Goal: Task Accomplishment & Management: Use online tool/utility

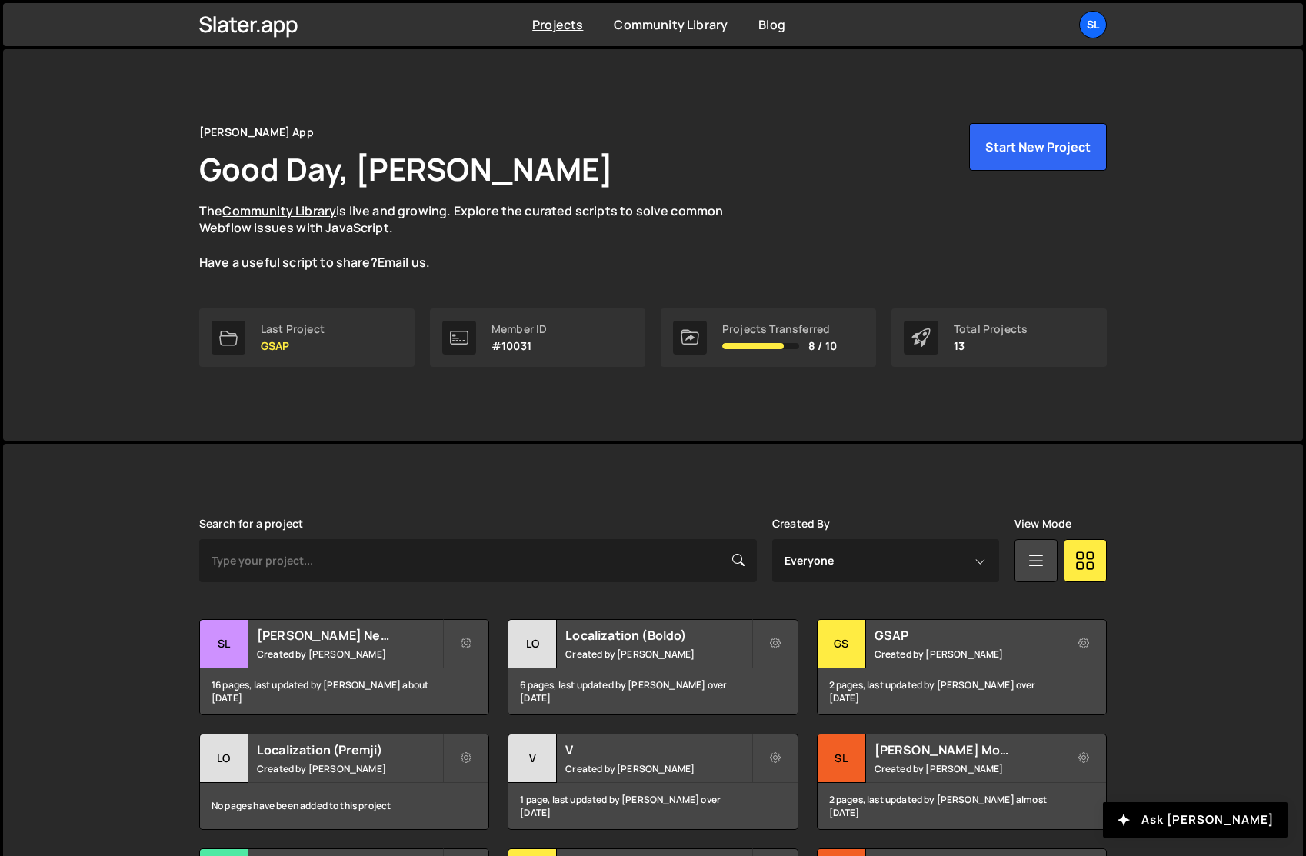
click at [72, 364] on div "Slater App Good Day, Jared Malan The Community Library is live and growing. Exp…" at bounding box center [653, 245] width 1300 height 392
click at [1089, 18] on div "Sl" at bounding box center [1093, 25] width 28 height 28
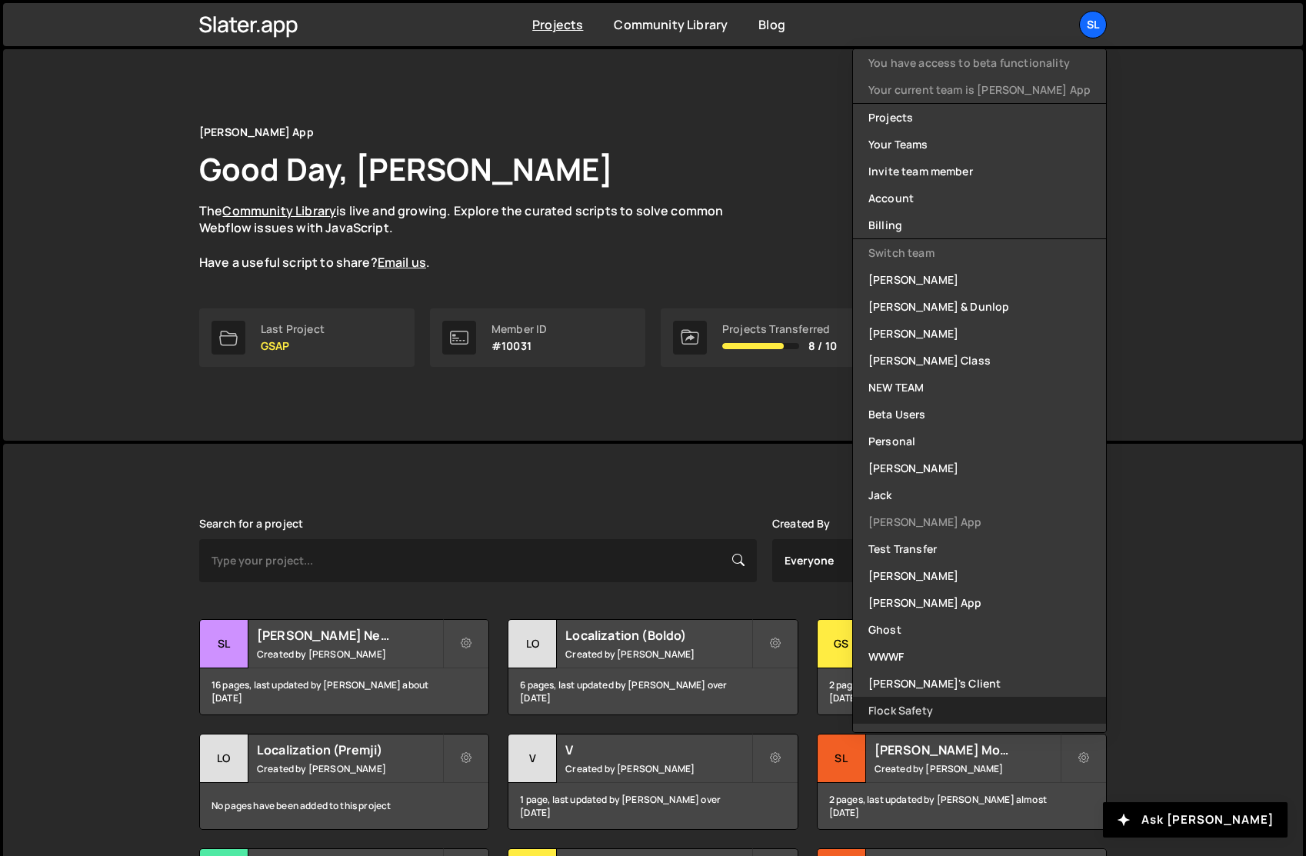
scroll to position [342, 0]
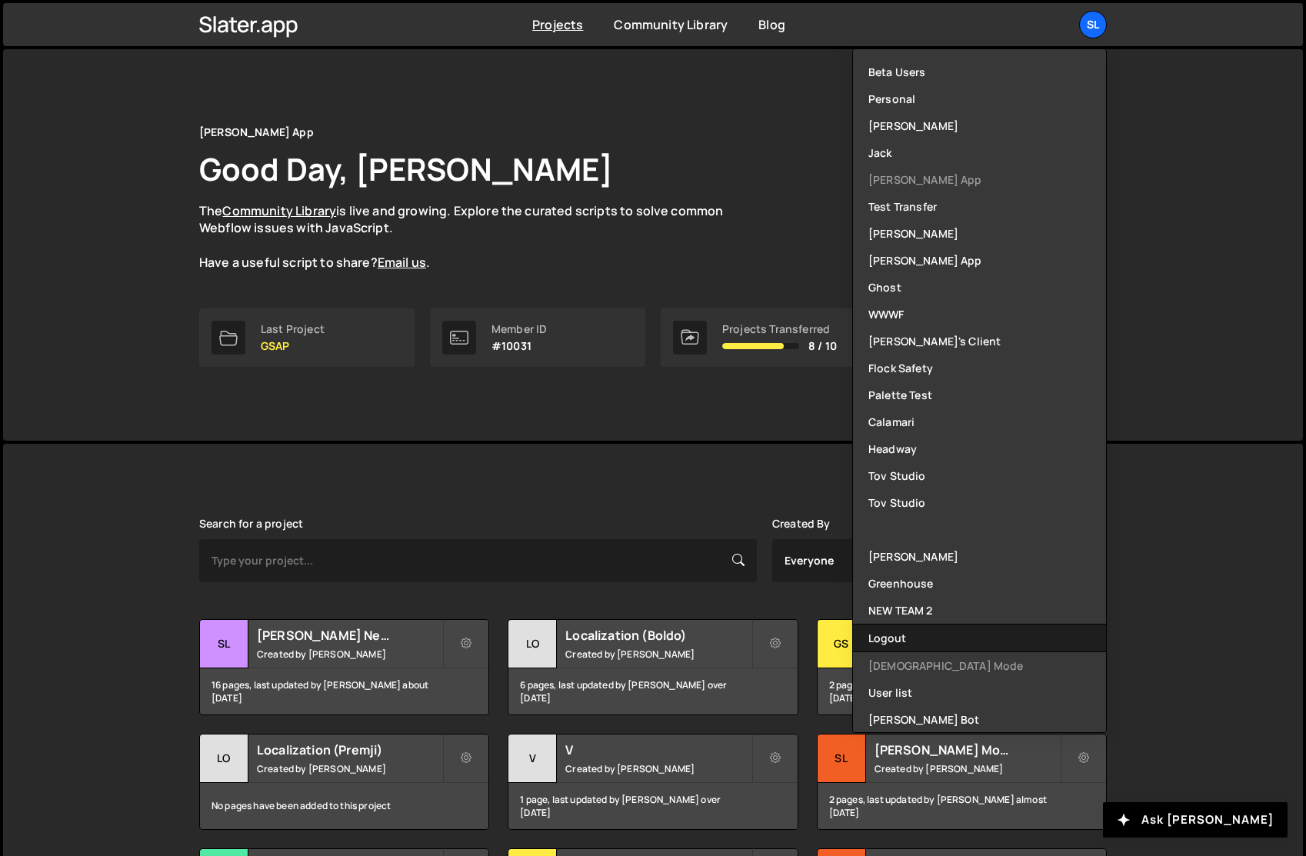
click at [922, 636] on button "Logout" at bounding box center [979, 638] width 253 height 27
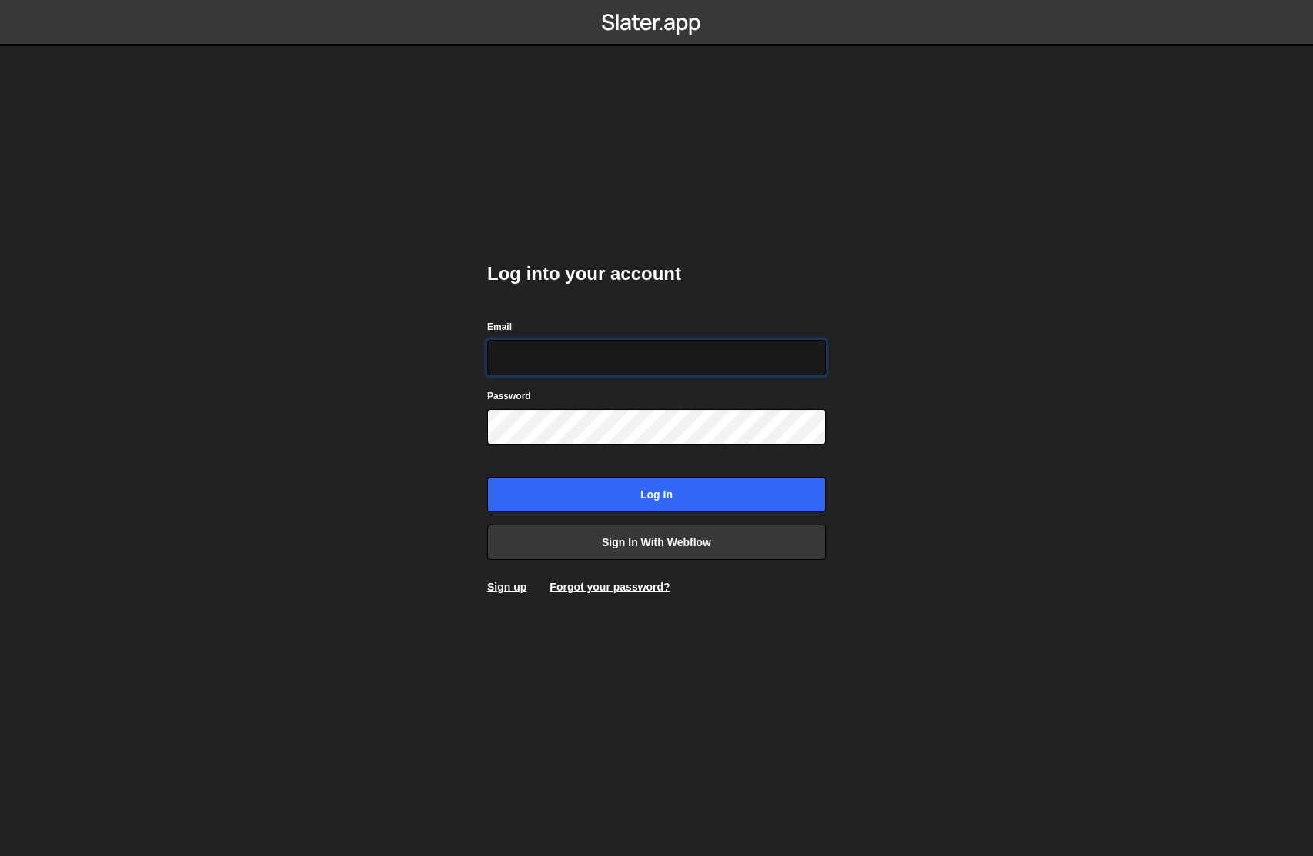
type input "[PERSON_NAME][EMAIL_ADDRESS][DOMAIN_NAME]"
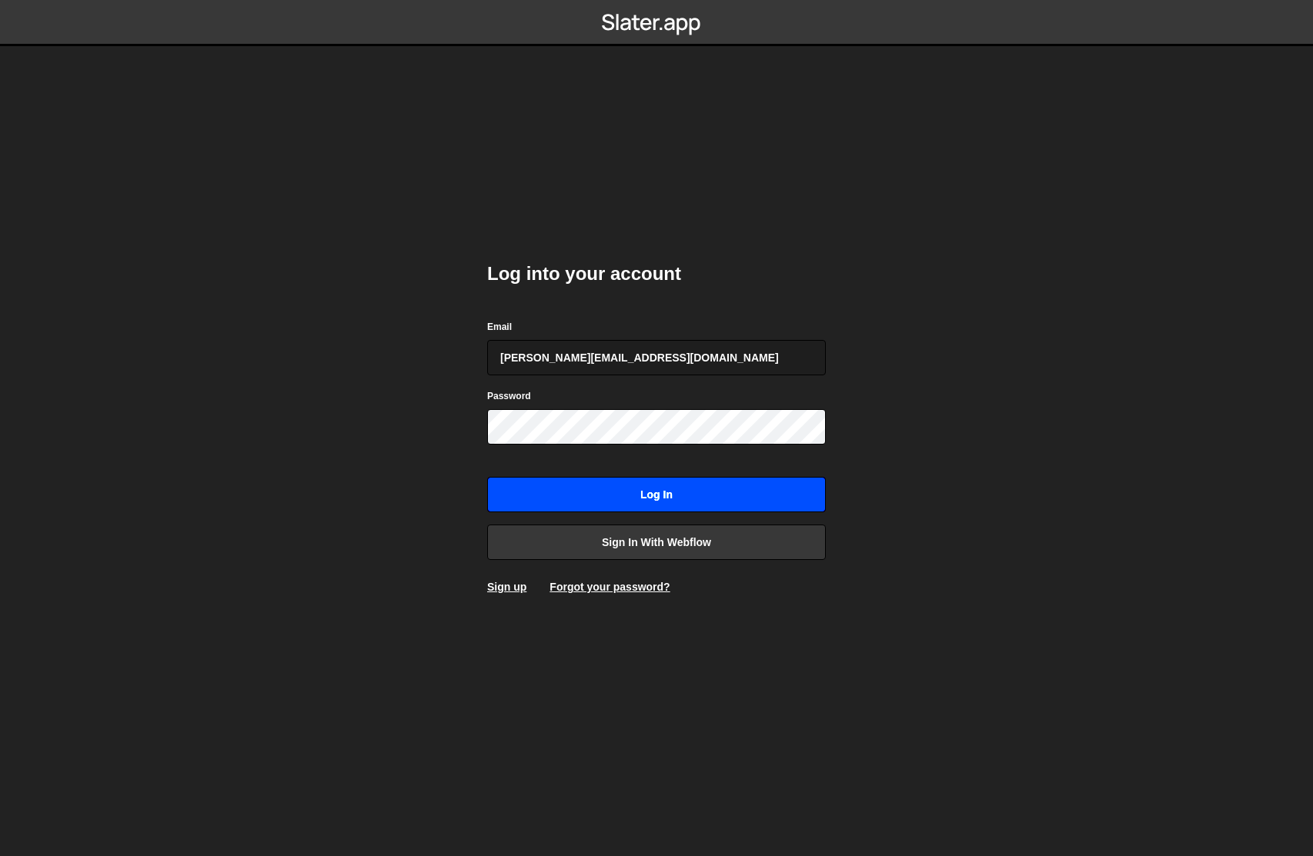
click at [620, 489] on input "Log in" at bounding box center [656, 494] width 339 height 35
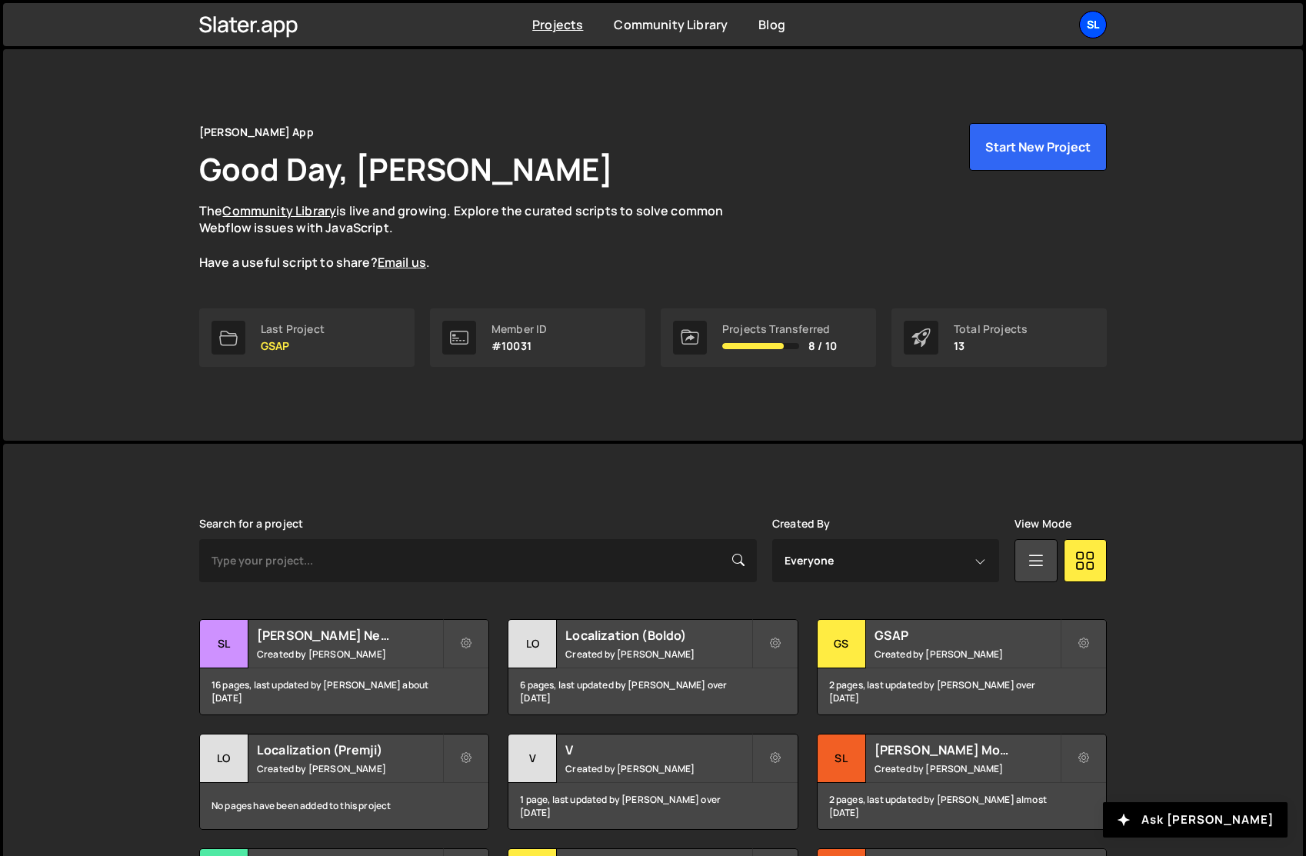
click at [1098, 21] on div "Sl" at bounding box center [1093, 25] width 28 height 28
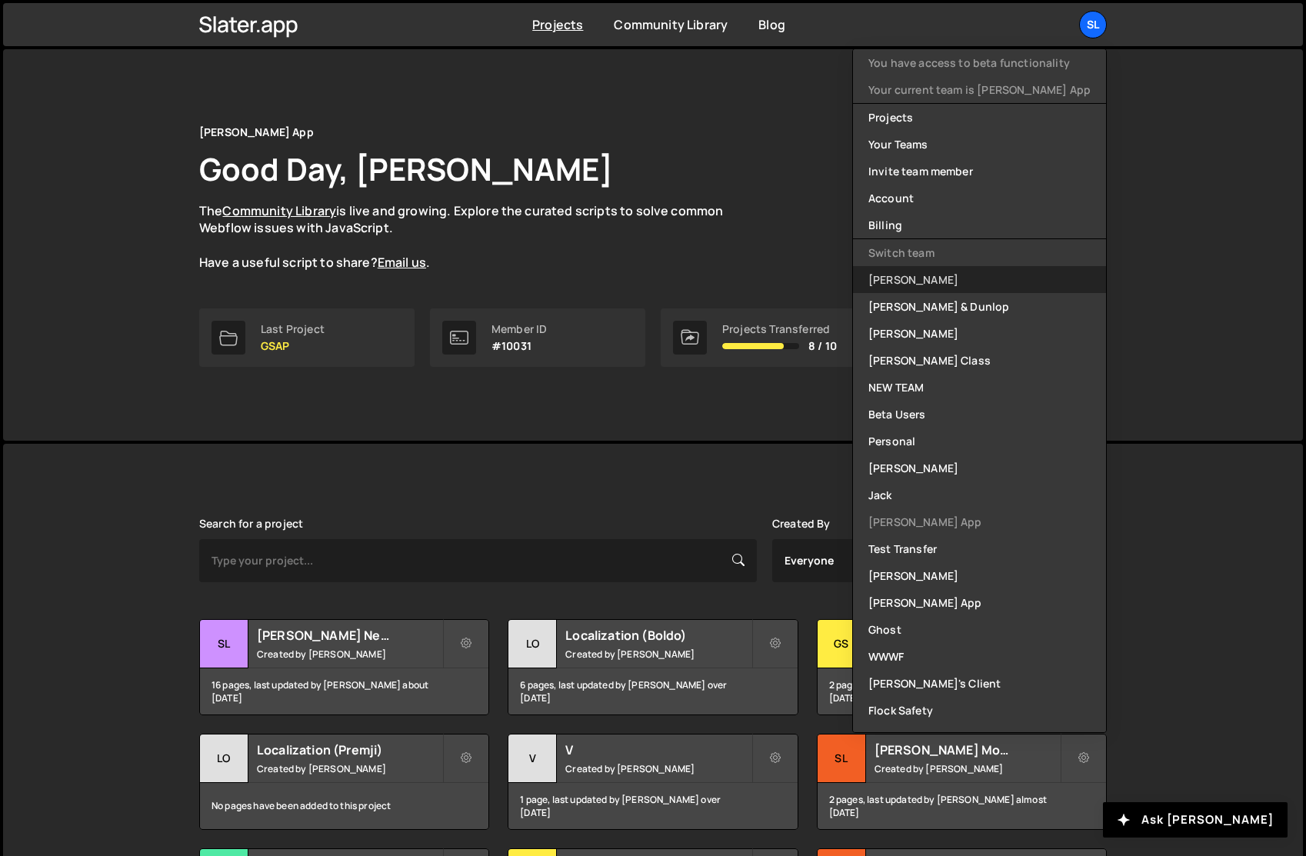
click at [1004, 278] on link "Edgar Allan" at bounding box center [979, 279] width 253 height 27
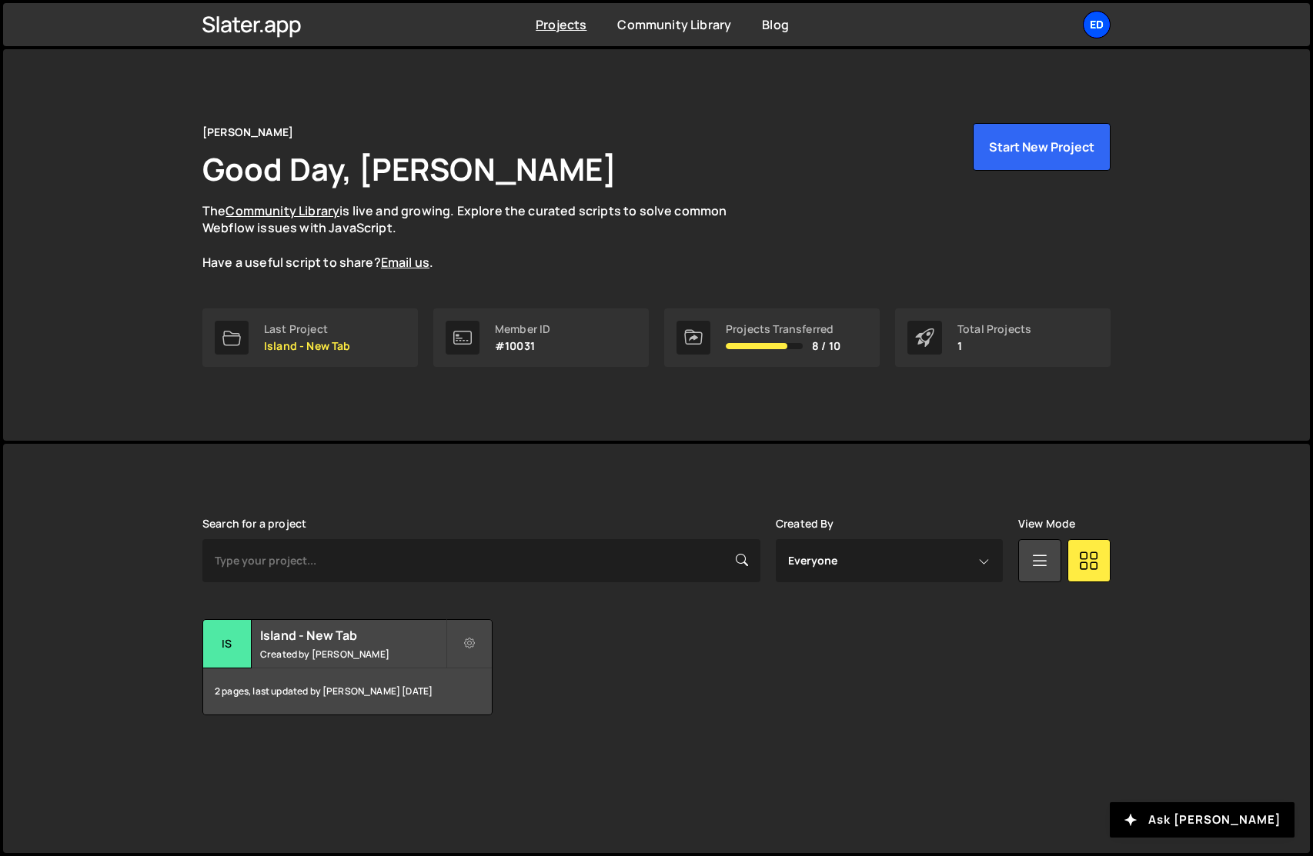
click at [1096, 15] on div "Ed" at bounding box center [1097, 25] width 28 height 28
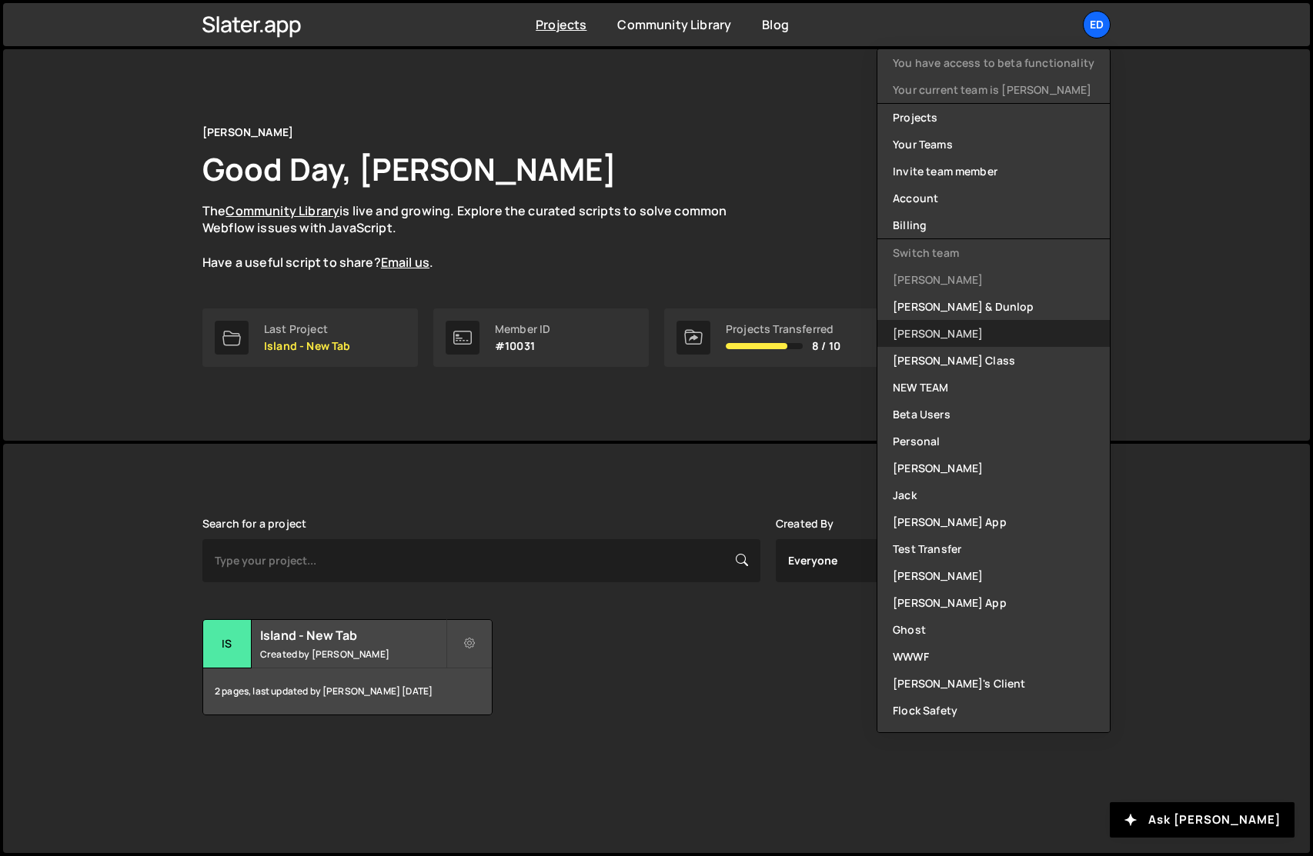
click at [956, 332] on link "[PERSON_NAME]" at bounding box center [993, 333] width 232 height 27
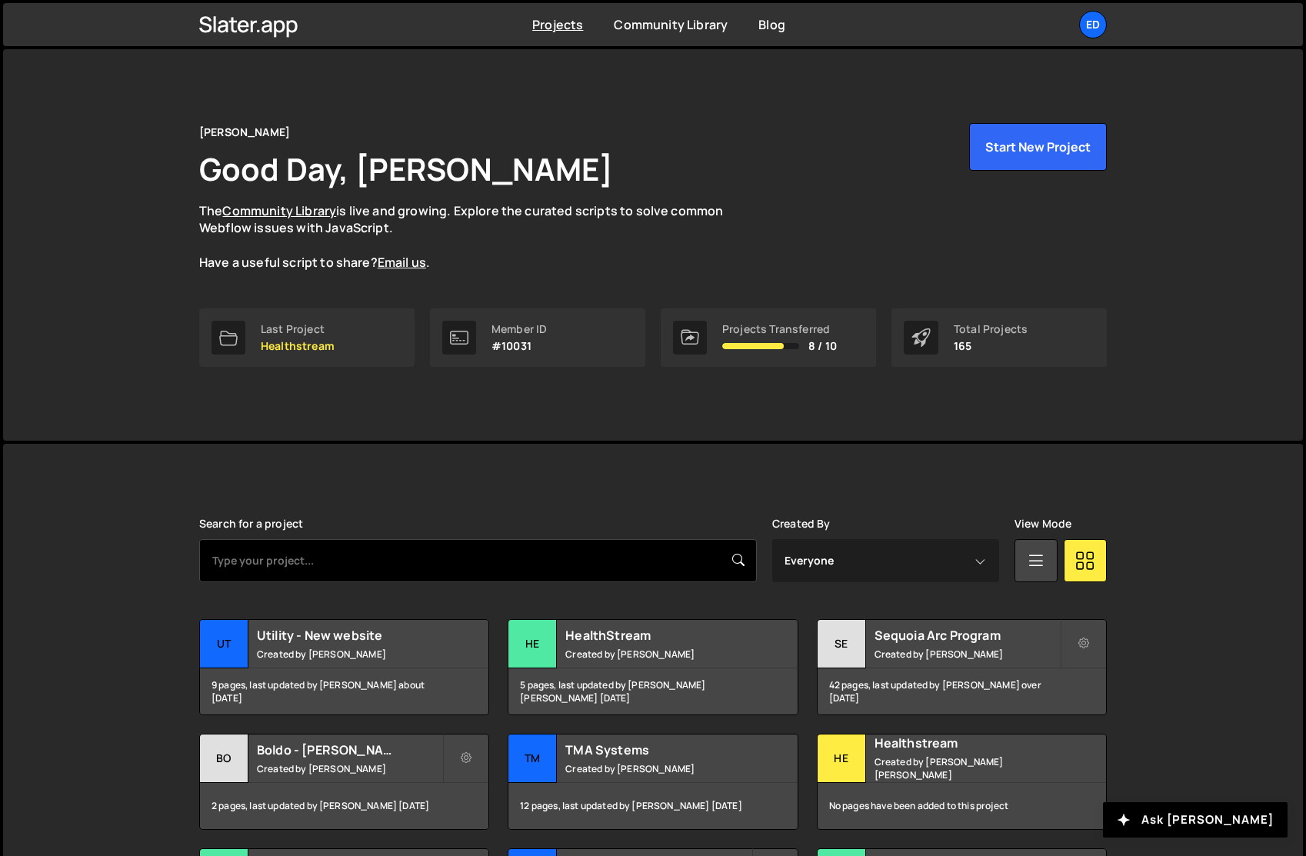
scroll to position [258, 0]
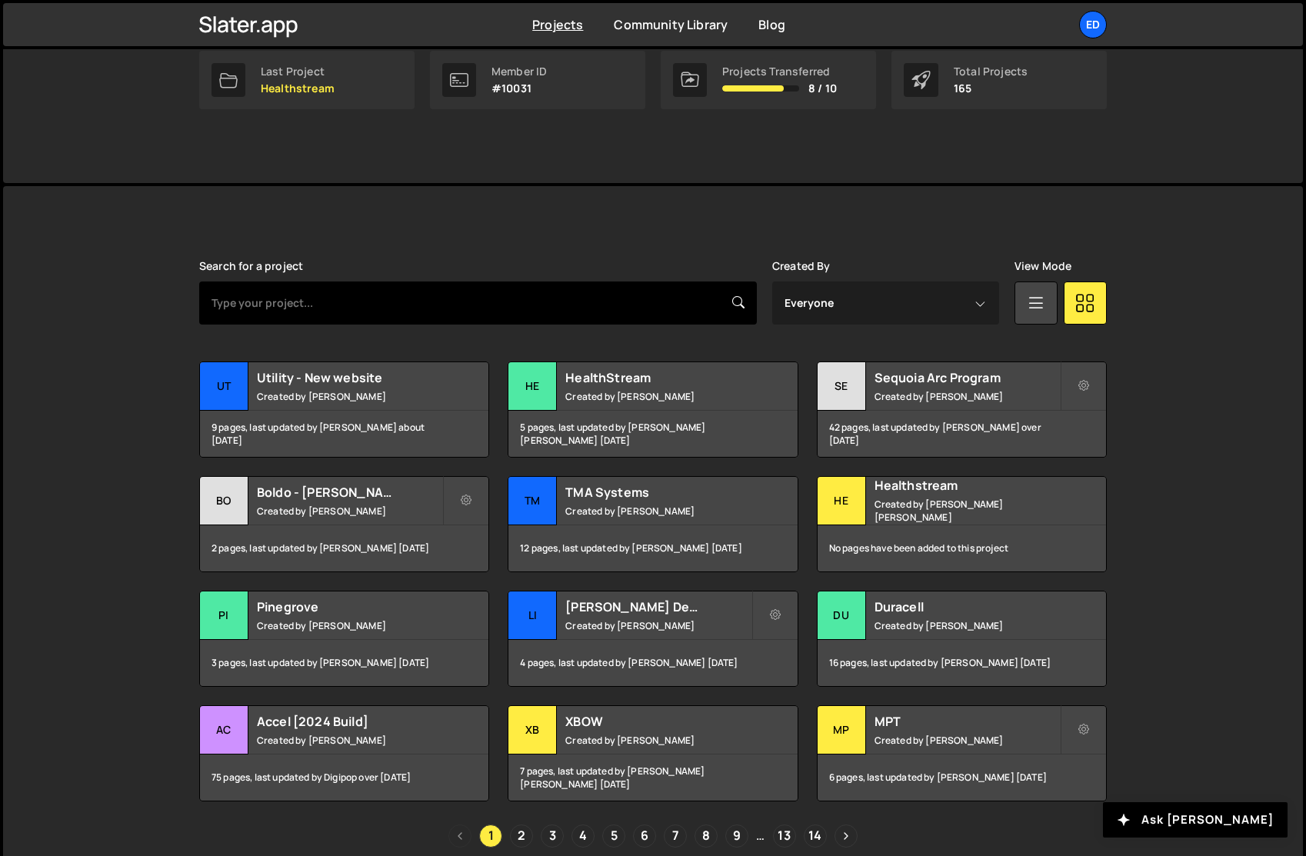
click at [534, 306] on input "text" at bounding box center [478, 303] width 558 height 43
type input "[PERSON_NAME]"
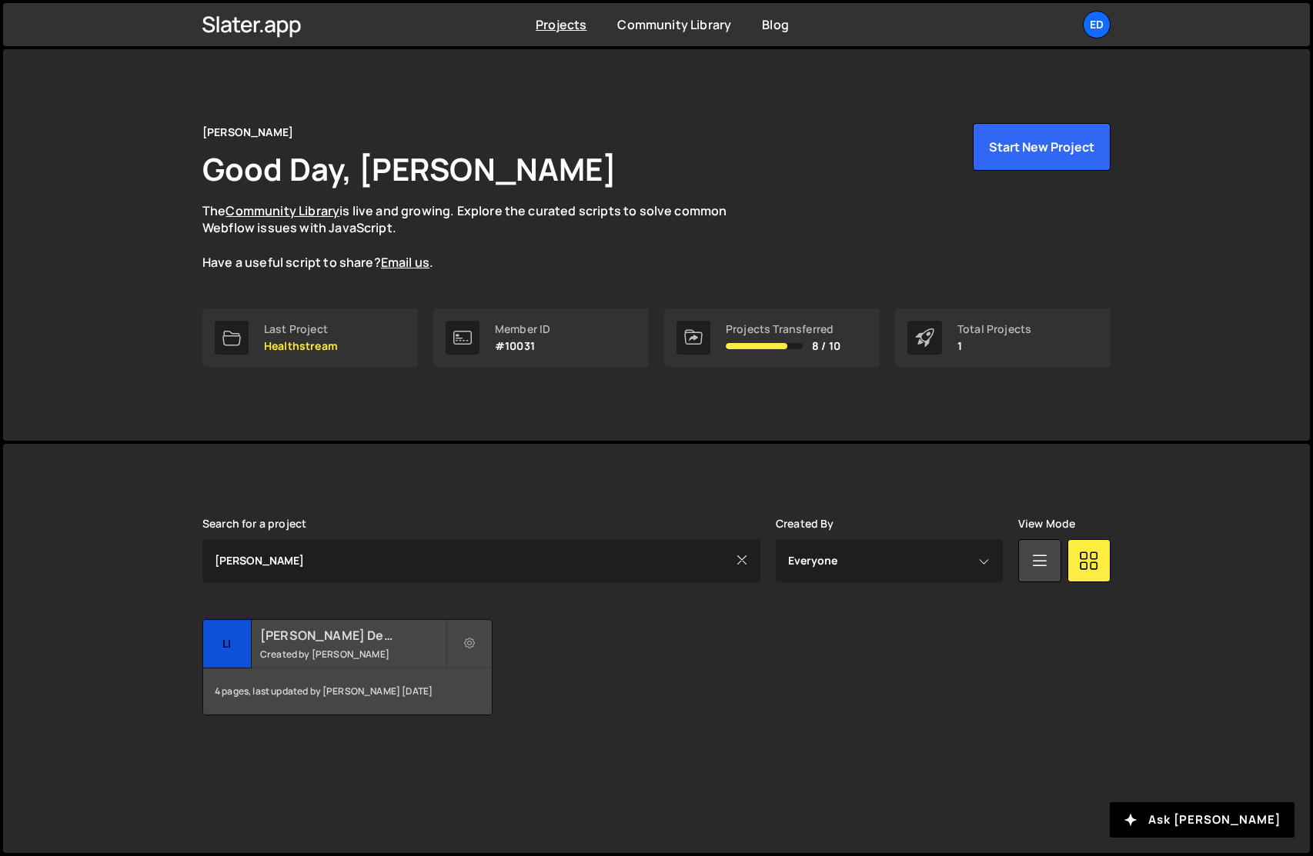
click at [349, 636] on h2 "[PERSON_NAME] Demo" at bounding box center [352, 635] width 185 height 17
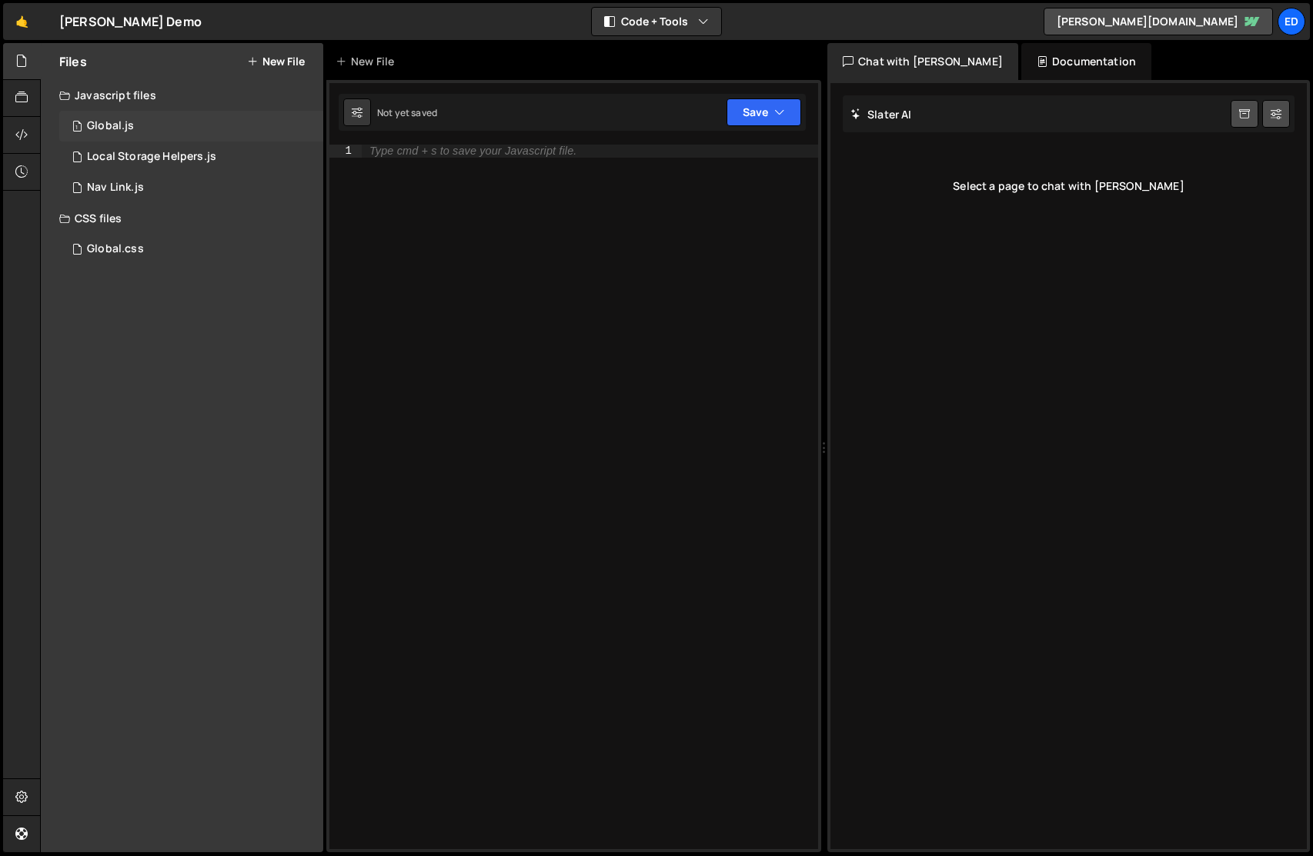
click at [129, 120] on div "Global.js" at bounding box center [110, 126] width 47 height 14
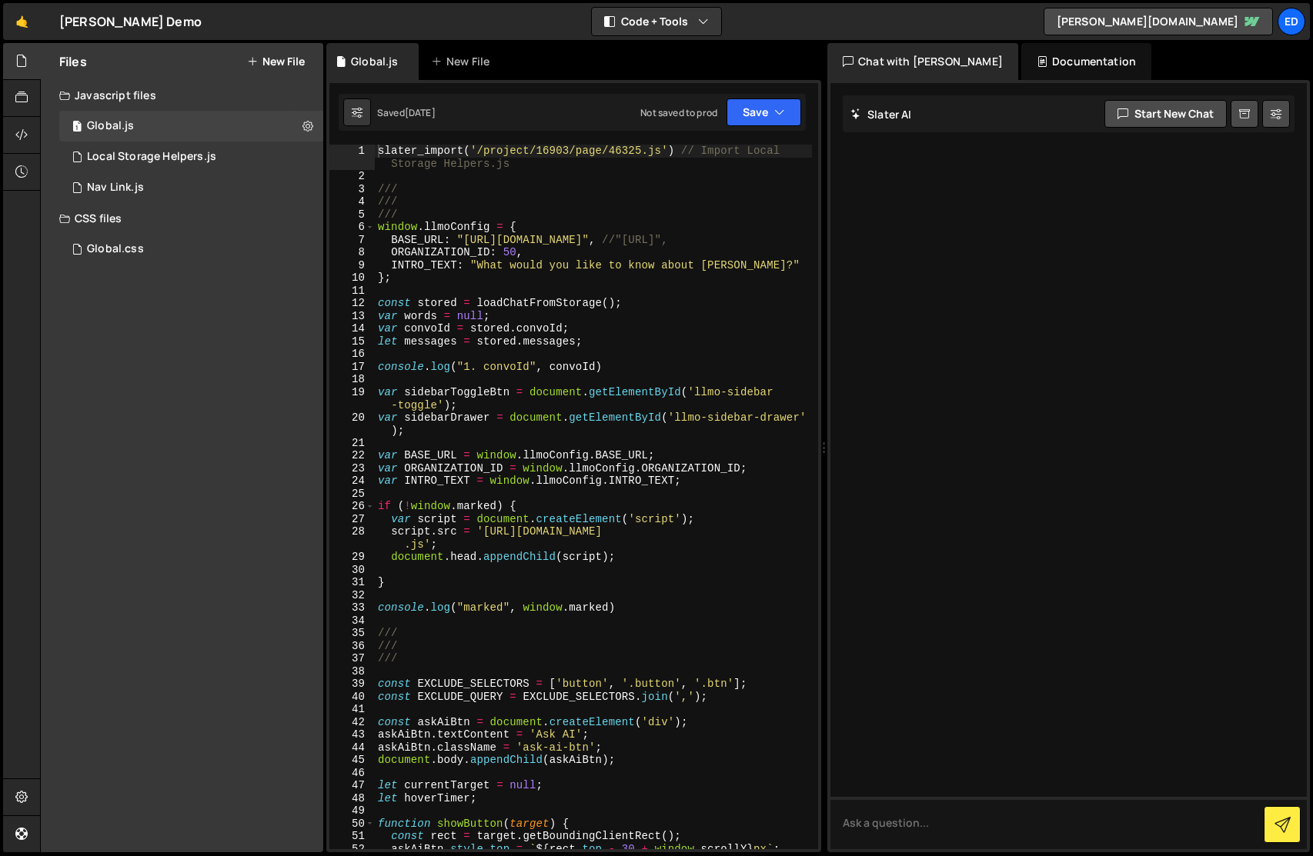
click at [559, 338] on div "slater_import ( '/project/16903/page/46325.js' ) // Import Local Storage Helper…" at bounding box center [593, 516] width 437 height 743
type textarea "recordPageView();"
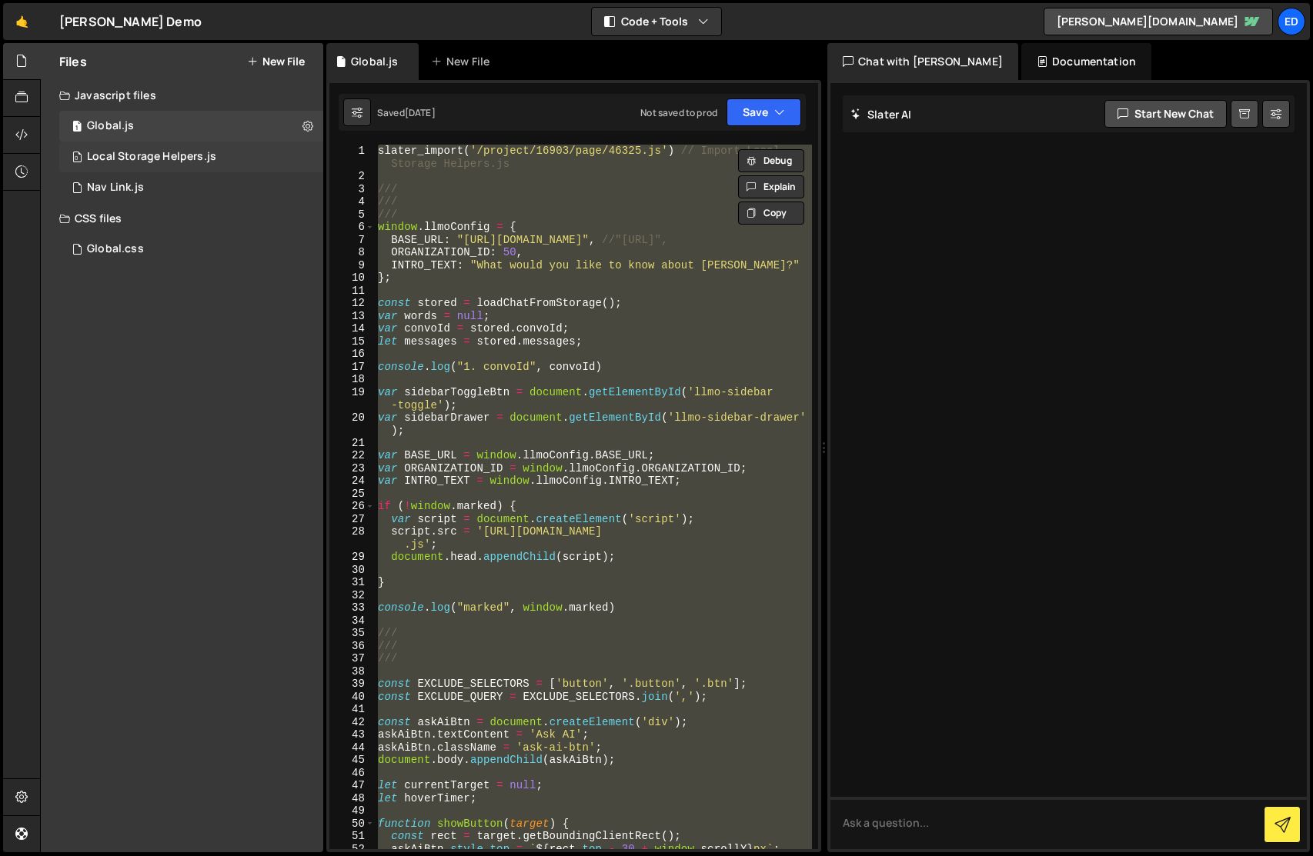
click at [146, 155] on div "Local Storage Helpers.js" at bounding box center [151, 157] width 129 height 14
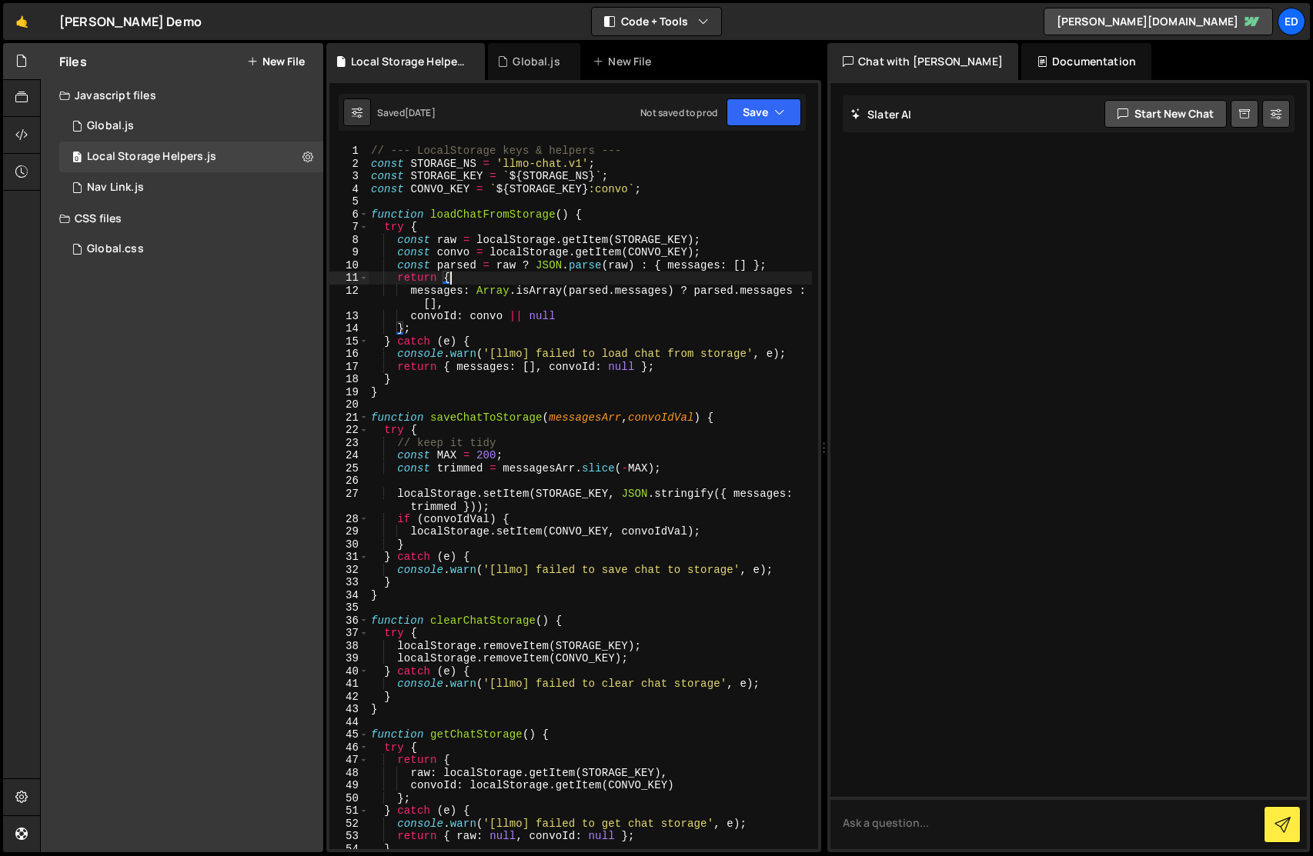
click at [465, 281] on div "// --- LocalStorage keys & helpers --- const STORAGE_NS = 'llmo-chat.v1' ; cons…" at bounding box center [590, 510] width 444 height 730
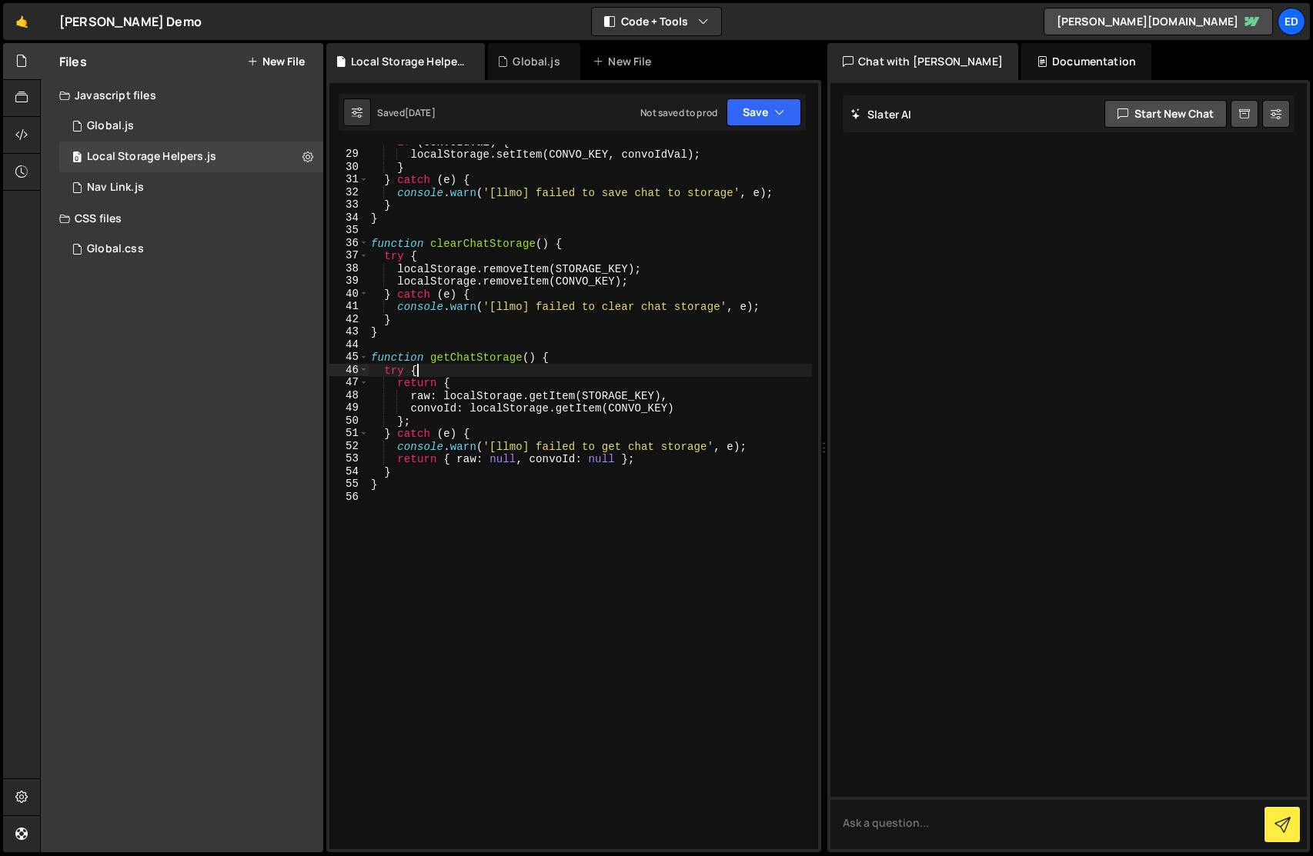
click at [482, 364] on div "if ( convoIdVal ) { localStorage . setItem ( CONVO_KEY , convoIdVal ) ; } } cat…" at bounding box center [590, 500] width 444 height 730
type textarea "}"
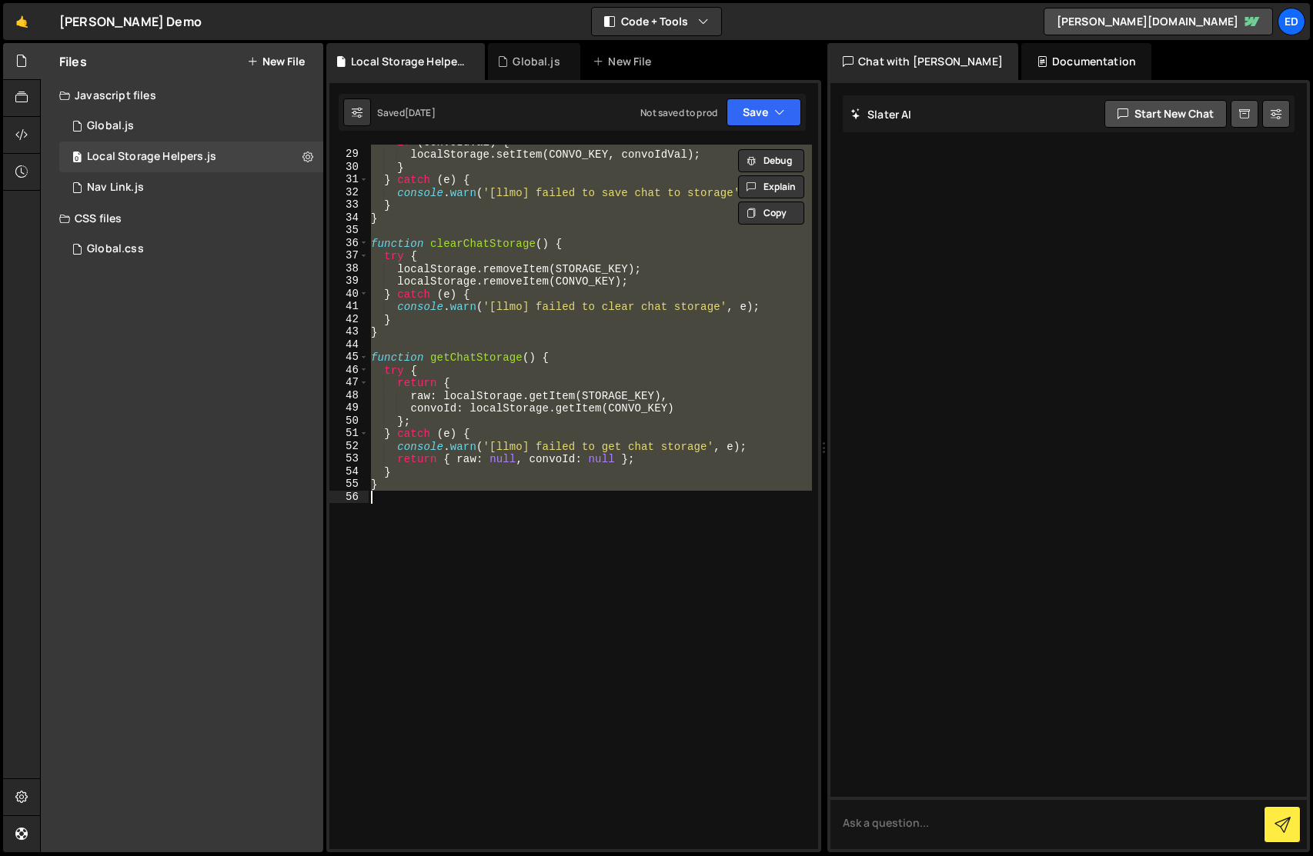
click at [856, 514] on div at bounding box center [1068, 466] width 476 height 766
click at [718, 517] on div "if ( convoIdVal ) { localStorage . setItem ( CONVO_KEY , convoIdVal ) ; } } cat…" at bounding box center [590, 500] width 444 height 730
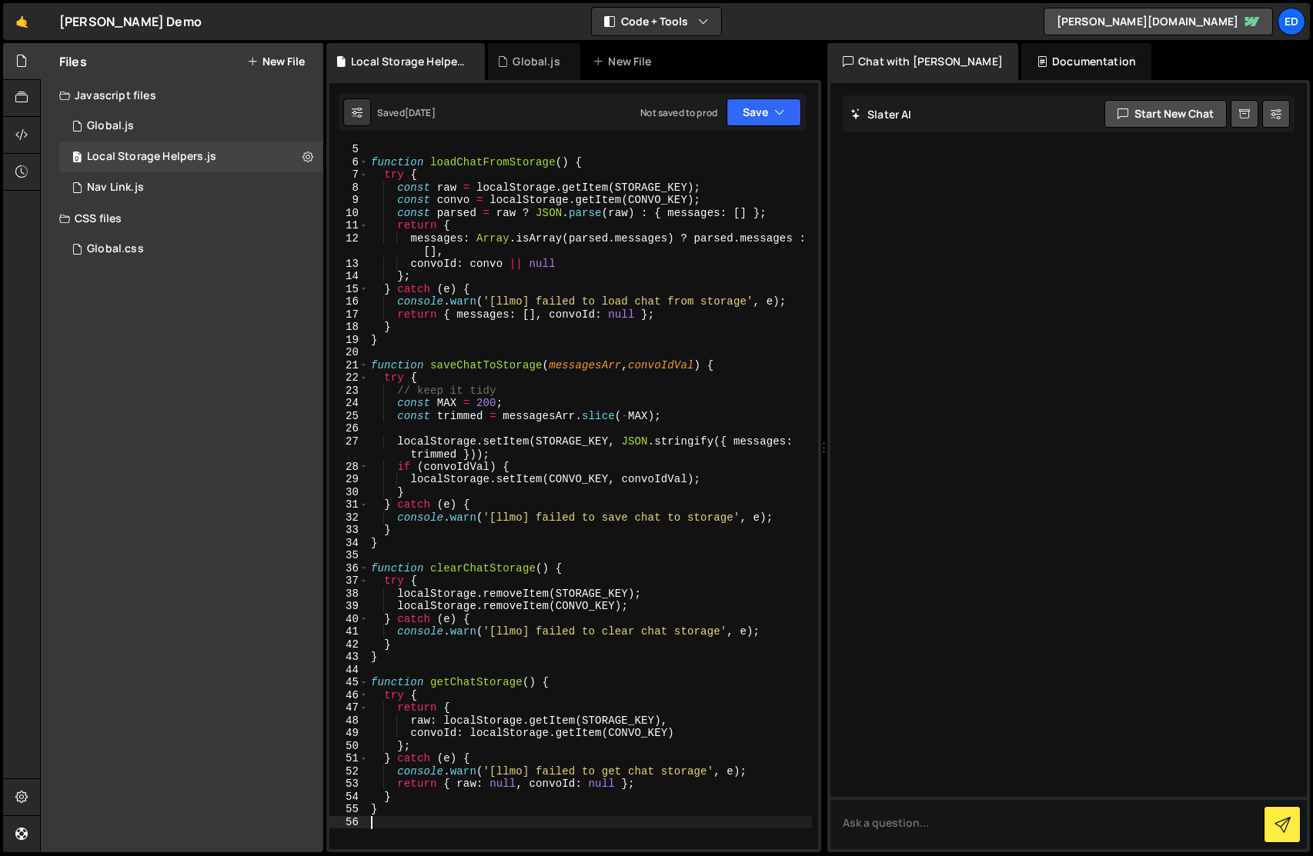
scroll to position [0, 0]
